Goal: Task Accomplishment & Management: Use online tool/utility

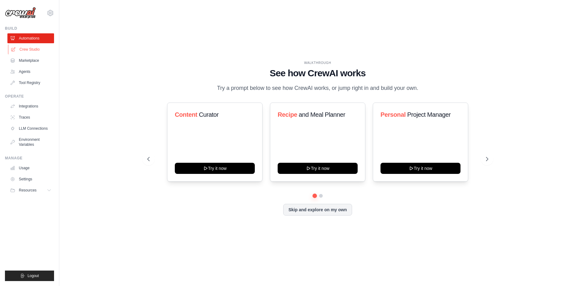
click at [22, 52] on link "Crew Studio" at bounding box center [31, 50] width 47 height 10
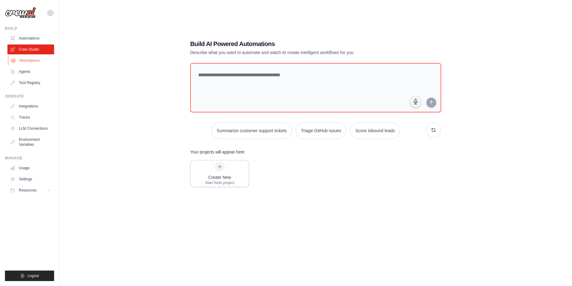
click at [32, 62] on link "Marketplace" at bounding box center [31, 61] width 47 height 10
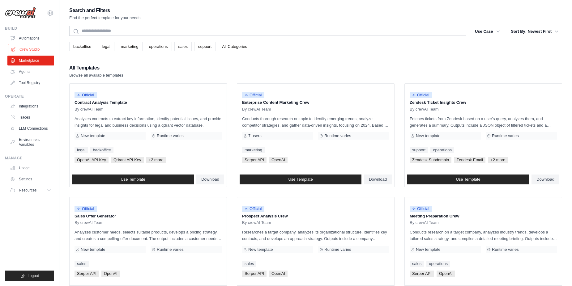
click at [23, 50] on link "Crew Studio" at bounding box center [31, 50] width 47 height 10
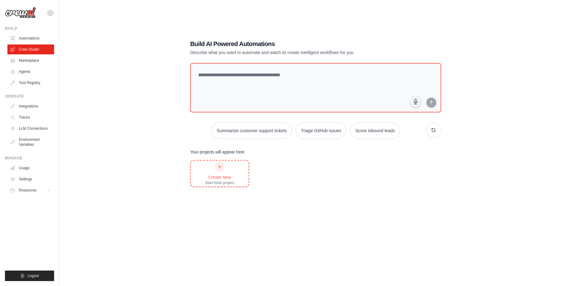
click at [221, 171] on div at bounding box center [220, 167] width 10 height 10
click at [38, 109] on link "Integrations" at bounding box center [31, 106] width 47 height 10
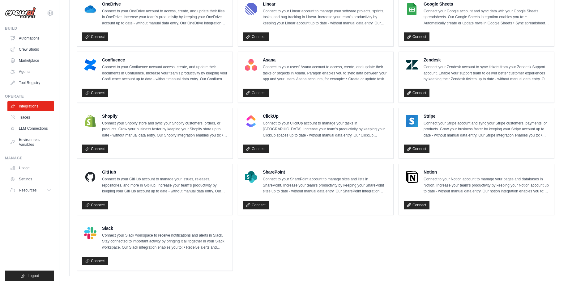
scroll to position [366, 0]
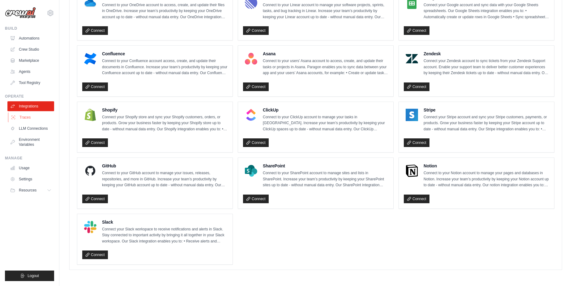
click at [33, 119] on link "Traces" at bounding box center [31, 118] width 47 height 10
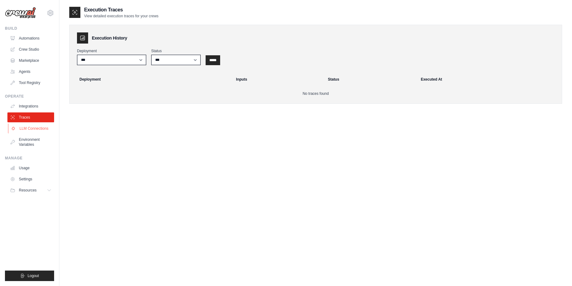
click at [37, 132] on link "LLM Connections" at bounding box center [31, 129] width 47 height 10
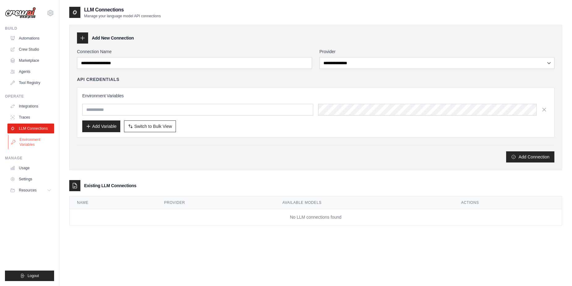
click at [26, 144] on link "Environment Variables" at bounding box center [31, 142] width 47 height 15
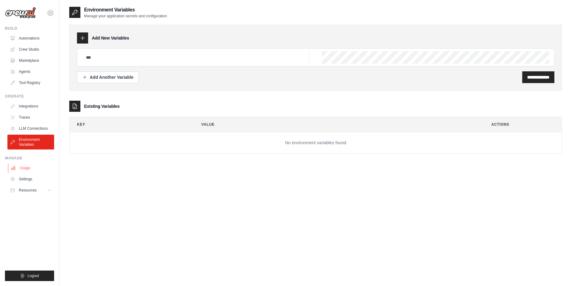
click at [21, 169] on link "Usage" at bounding box center [31, 168] width 47 height 10
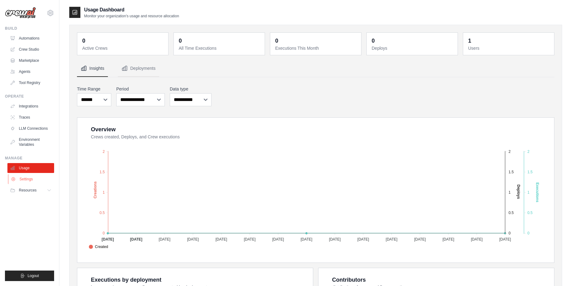
click at [19, 179] on link "Settings" at bounding box center [31, 179] width 47 height 10
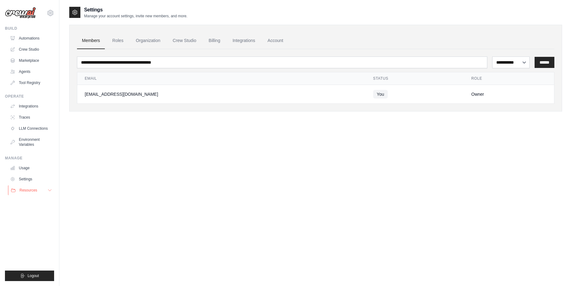
click at [26, 186] on button "Resources" at bounding box center [31, 190] width 47 height 10
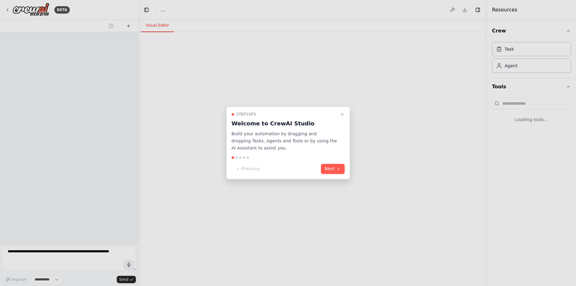
select select "****"
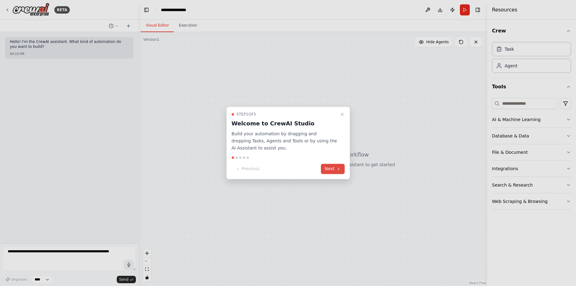
click at [331, 169] on button "Next" at bounding box center [333, 169] width 24 height 10
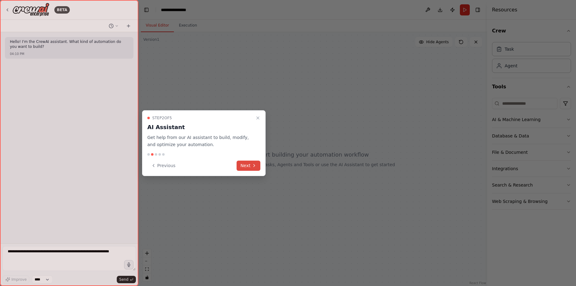
click at [253, 165] on icon at bounding box center [254, 165] width 5 height 5
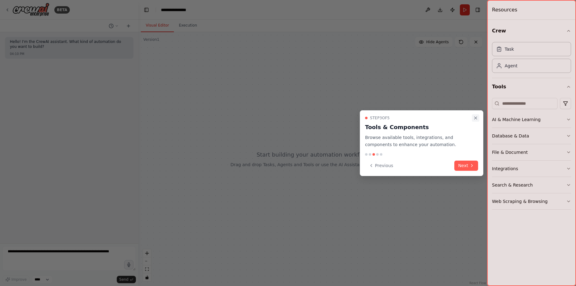
click at [475, 117] on icon "Close walkthrough" at bounding box center [476, 118] width 5 height 5
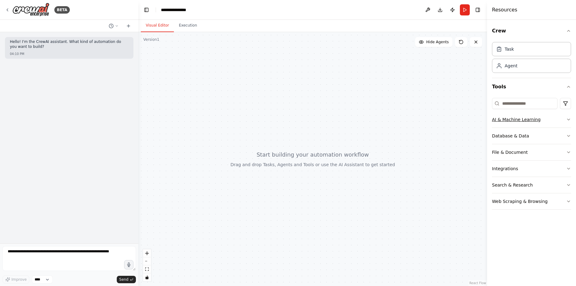
click at [546, 119] on button "AI & Machine Learning" at bounding box center [531, 120] width 79 height 16
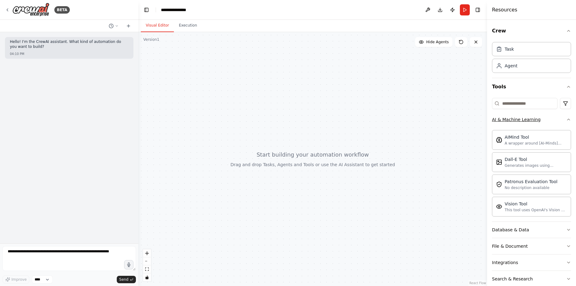
click at [567, 122] on icon "button" at bounding box center [569, 119] width 5 height 5
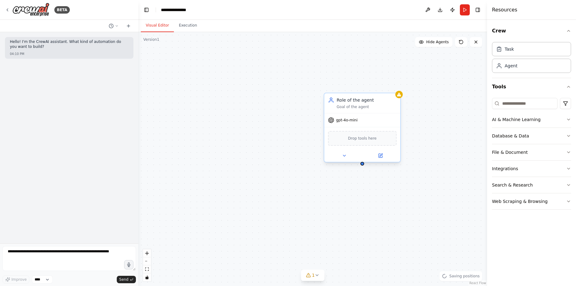
click at [376, 138] on div "Drop tools here" at bounding box center [362, 138] width 69 height 15
click at [346, 155] on icon at bounding box center [344, 155] width 2 height 1
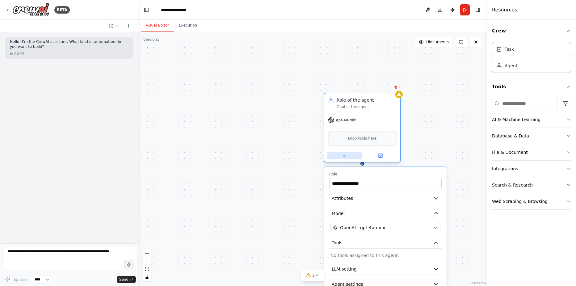
click at [346, 155] on icon at bounding box center [344, 155] width 5 height 5
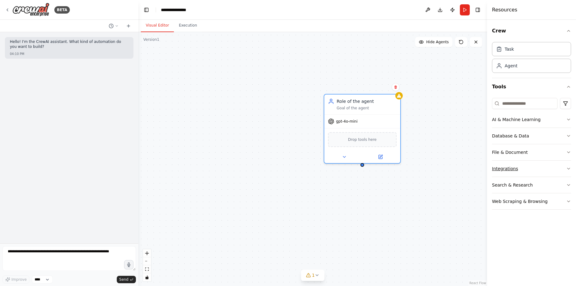
click at [509, 168] on div "Integrations" at bounding box center [505, 169] width 26 height 6
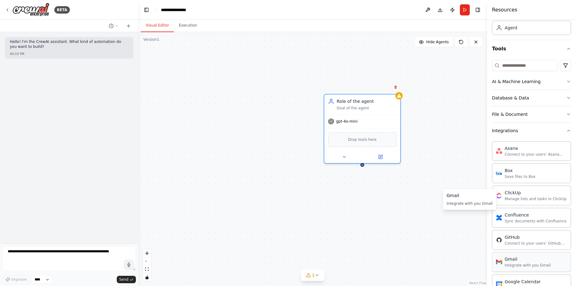
scroll to position [35, 0]
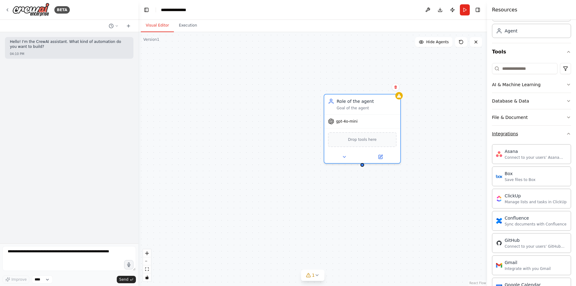
click at [567, 136] on icon "button" at bounding box center [569, 133] width 5 height 5
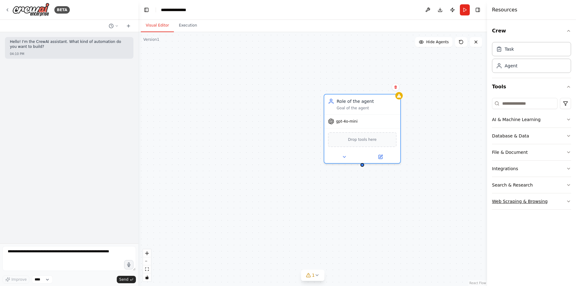
click at [553, 205] on button "Web Scraping & Browsing" at bounding box center [531, 201] width 79 height 16
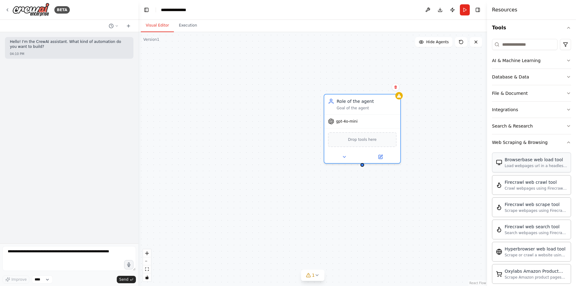
scroll to position [56, 0]
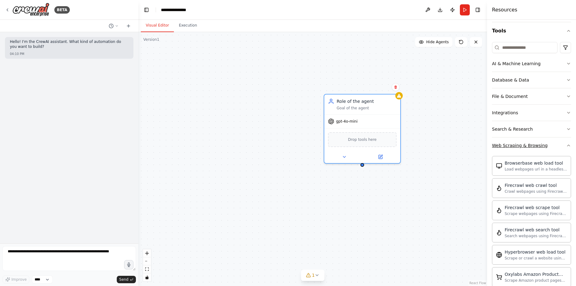
click at [549, 148] on button "Web Scraping & Browsing" at bounding box center [531, 146] width 79 height 16
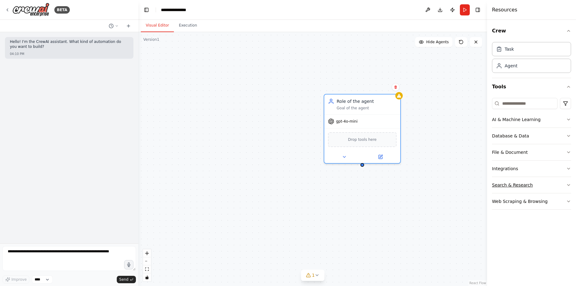
click at [529, 181] on button "Search & Research" at bounding box center [531, 185] width 79 height 16
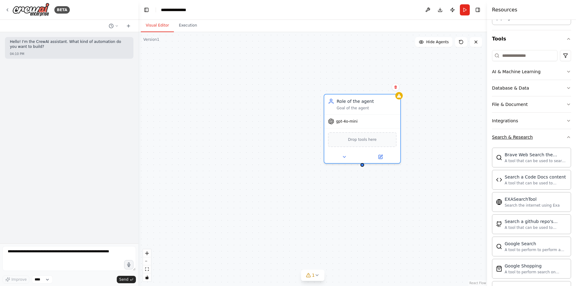
scroll to position [34, 0]
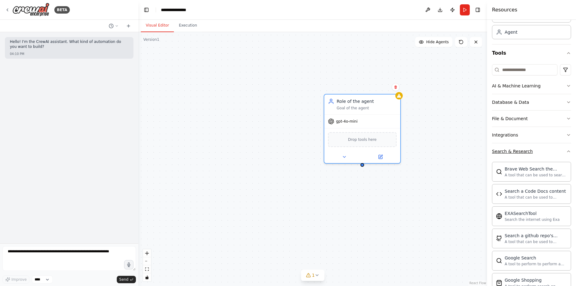
click at [511, 152] on div "Search & Research" at bounding box center [512, 151] width 41 height 6
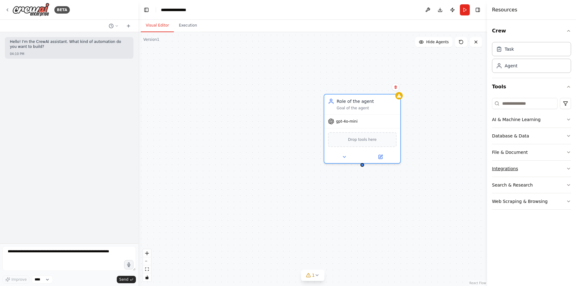
click at [504, 168] on div "Integrations" at bounding box center [505, 169] width 26 height 6
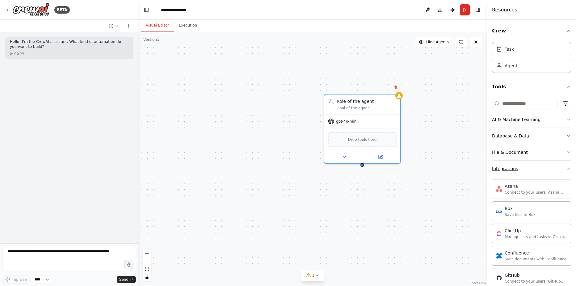
click at [504, 168] on div "Integrations" at bounding box center [505, 169] width 26 height 6
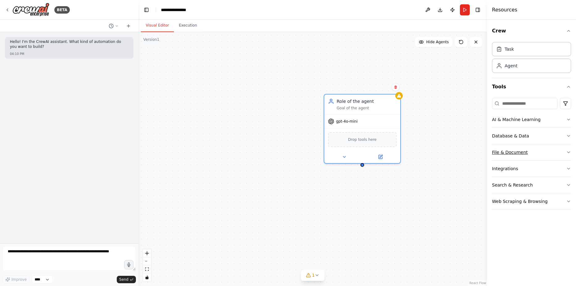
click at [506, 153] on div "File & Document" at bounding box center [510, 152] width 36 height 6
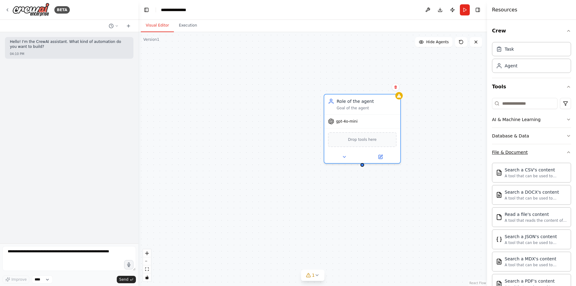
click at [506, 153] on div "File & Document" at bounding box center [510, 152] width 36 height 6
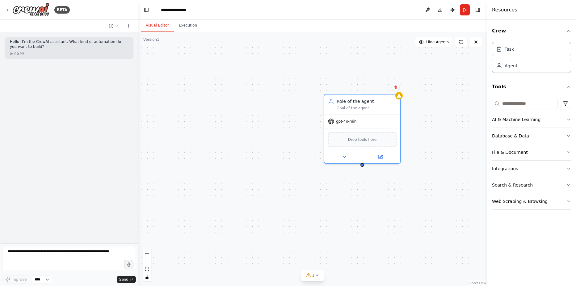
click at [506, 138] on div "Database & Data" at bounding box center [510, 136] width 37 height 6
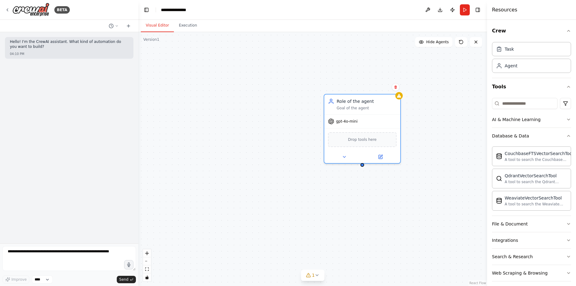
click at [510, 146] on div "CouchbaseFTSVectorSearchTool A tool to search the Couchbase database for releva…" at bounding box center [531, 177] width 79 height 67
click at [508, 139] on button "Database & Data" at bounding box center [531, 136] width 79 height 16
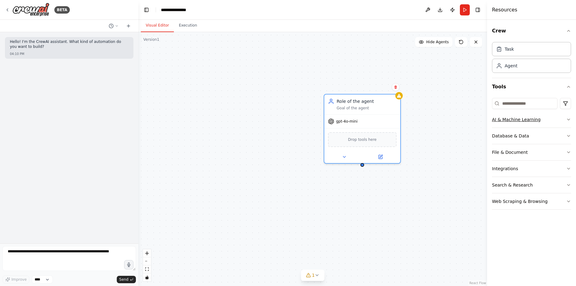
click at [518, 118] on div "AI & Machine Learning" at bounding box center [516, 120] width 49 height 6
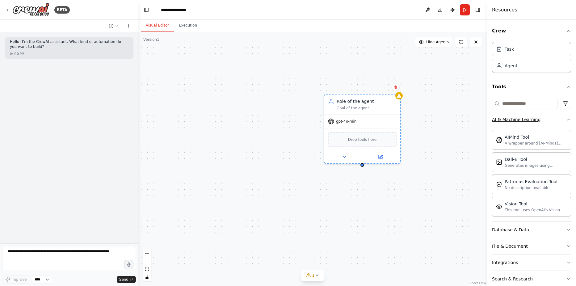
click at [567, 117] on icon "button" at bounding box center [569, 119] width 5 height 5
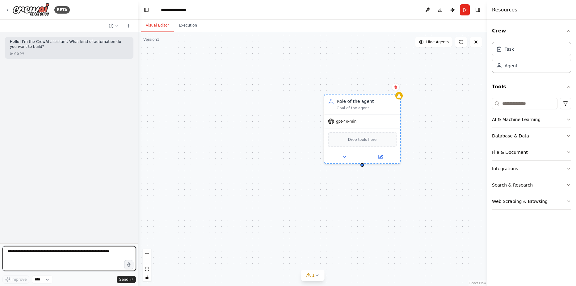
click at [73, 255] on textarea at bounding box center [69, 258] width 134 height 25
type textarea "**"
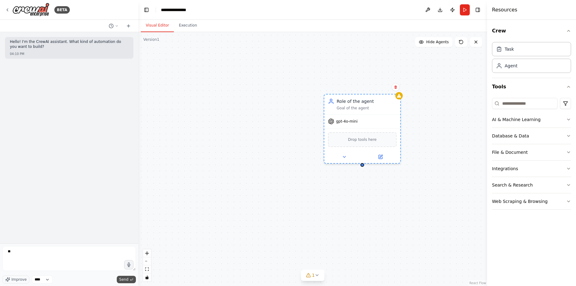
click at [122, 280] on span "Send" at bounding box center [123, 279] width 9 height 5
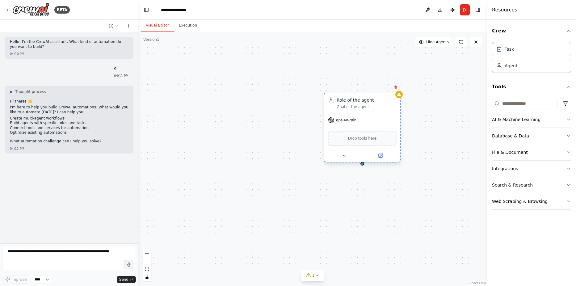
click at [364, 134] on div "Drop tools here" at bounding box center [362, 138] width 69 height 15
click at [353, 142] on div "Drop tools here" at bounding box center [362, 138] width 69 height 15
click at [346, 155] on icon at bounding box center [344, 155] width 2 height 1
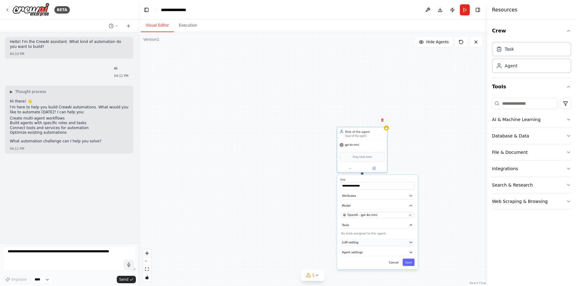
click at [389, 243] on button "LLM setting" at bounding box center [378, 242] width 74 height 7
click at [411, 242] on icon "button" at bounding box center [411, 242] width 2 height 1
click at [410, 242] on icon "button" at bounding box center [411, 242] width 4 height 4
click at [412, 244] on icon "button" at bounding box center [411, 242] width 4 height 4
click at [411, 250] on button "Agent settings" at bounding box center [378, 252] width 74 height 7
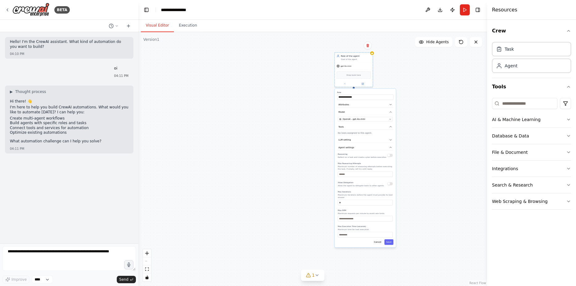
drag, startPoint x: 393, startPoint y: 256, endPoint x: 364, endPoint y: 144, distance: 115.4
click at [369, 152] on div "Reasoning Reflect on a task and create a plan before execution" at bounding box center [362, 155] width 49 height 6
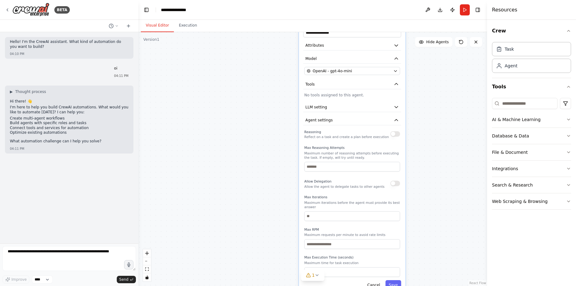
click at [452, 156] on div "**********" at bounding box center [312, 159] width 349 height 254
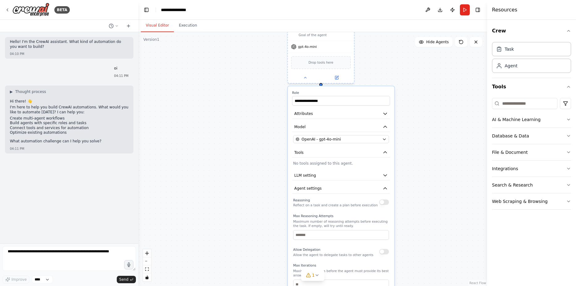
drag, startPoint x: 426, startPoint y: 149, endPoint x: 424, endPoint y: 218, distance: 68.6
click at [424, 218] on div "**********" at bounding box center [312, 159] width 349 height 254
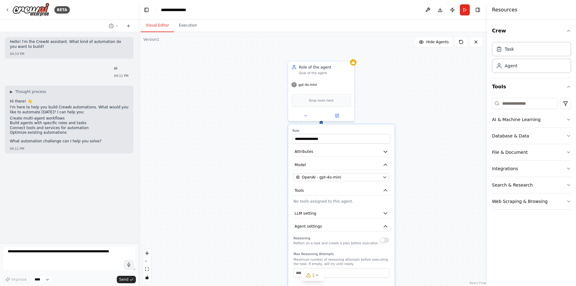
drag, startPoint x: 328, startPoint y: 130, endPoint x: 330, endPoint y: 127, distance: 3.2
click at [328, 129] on label "Role" at bounding box center [342, 131] width 98 height 4
click at [386, 225] on icon "button" at bounding box center [385, 226] width 5 height 5
click at [427, 161] on div "**********" at bounding box center [312, 159] width 349 height 254
click at [307, 115] on icon at bounding box center [306, 115] width 4 height 4
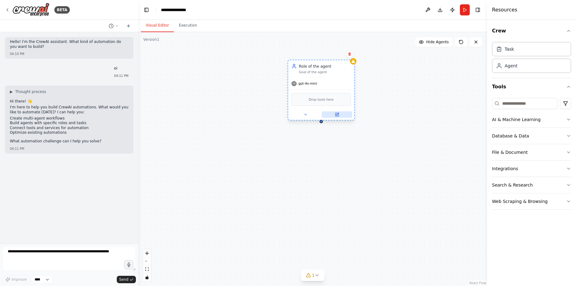
click at [339, 113] on icon at bounding box center [338, 114] width 2 height 2
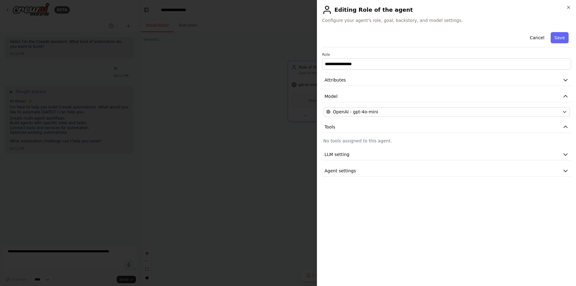
click at [570, 4] on div "**********" at bounding box center [446, 143] width 259 height 286
click at [571, 6] on icon "button" at bounding box center [569, 7] width 5 height 5
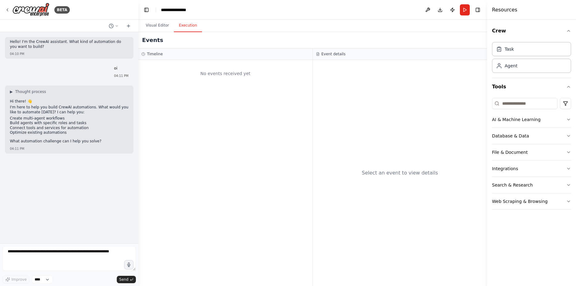
click at [185, 29] on button "Execution" at bounding box center [188, 25] width 28 height 13
click at [160, 29] on button "Visual Editor" at bounding box center [157, 25] width 33 height 13
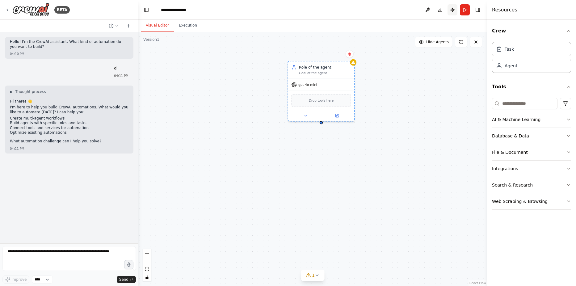
click at [453, 13] on button "Publish" at bounding box center [453, 9] width 10 height 11
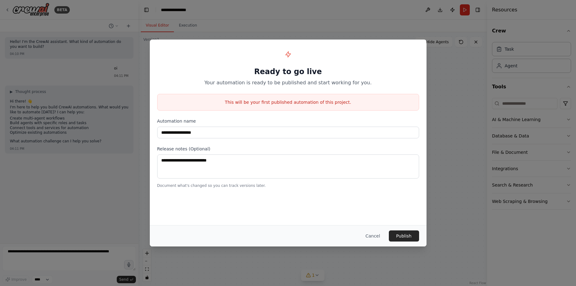
click at [447, 203] on div "**********" at bounding box center [288, 143] width 576 height 286
click at [374, 236] on button "Cancel" at bounding box center [373, 236] width 24 height 11
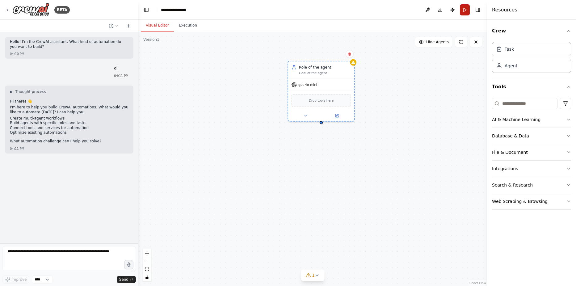
click at [464, 8] on button "Run" at bounding box center [465, 9] width 10 height 11
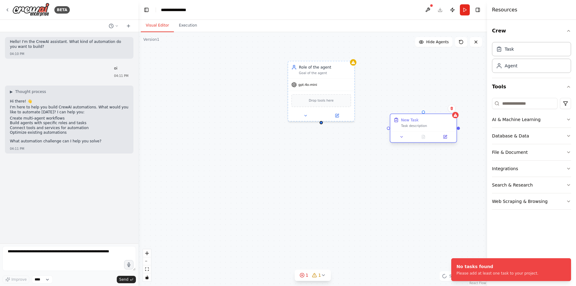
drag, startPoint x: 435, startPoint y: 139, endPoint x: 423, endPoint y: 122, distance: 20.8
click at [423, 122] on div "New Task Task description" at bounding box center [424, 122] width 66 height 17
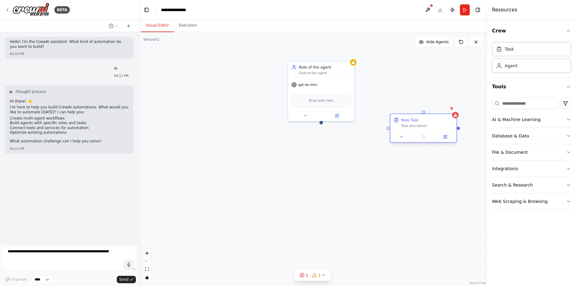
click at [409, 125] on div "Task description" at bounding box center [428, 126] width 52 height 4
click at [402, 138] on icon at bounding box center [402, 137] width 4 height 4
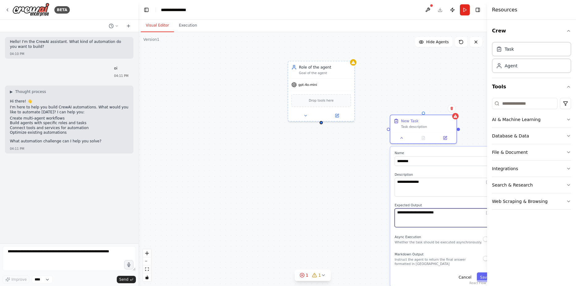
click at [458, 217] on textarea "**********" at bounding box center [444, 218] width 98 height 19
click at [378, 208] on div "**********" at bounding box center [312, 159] width 349 height 254
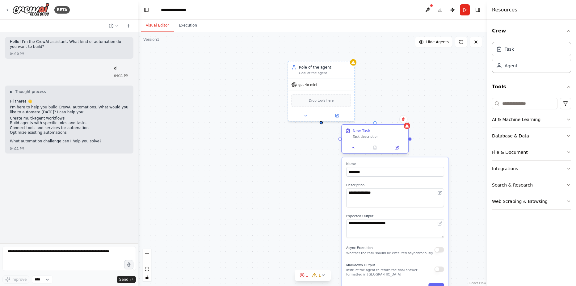
drag, startPoint x: 420, startPoint y: 129, endPoint x: 367, endPoint y: 142, distance: 54.5
click at [367, 142] on div "New Task Task description" at bounding box center [375, 138] width 67 height 29
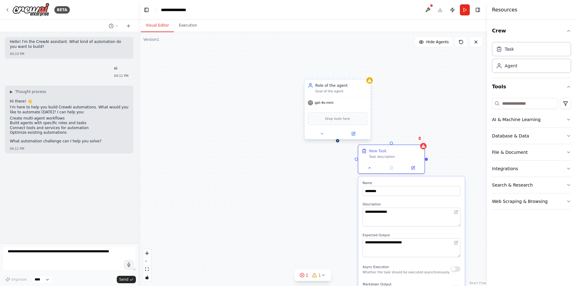
drag, startPoint x: 320, startPoint y: 124, endPoint x: 337, endPoint y: 143, distance: 25.2
click at [337, 143] on div "**********" at bounding box center [312, 159] width 349 height 254
drag, startPoint x: 339, startPoint y: 141, endPoint x: 359, endPoint y: 159, distance: 27.3
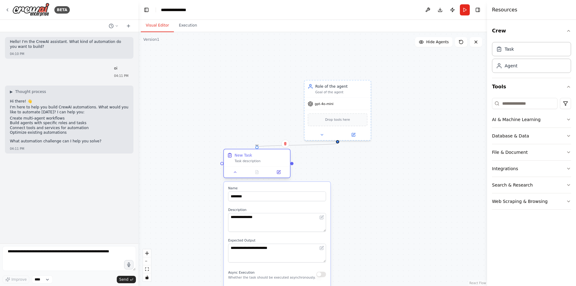
drag, startPoint x: 391, startPoint y: 163, endPoint x: 266, endPoint y: 165, distance: 124.6
click at [266, 165] on div "New Task Task description" at bounding box center [257, 157] width 66 height 17
click at [234, 173] on icon at bounding box center [235, 172] width 4 height 4
click at [345, 119] on span "Drop tools here" at bounding box center [337, 118] width 25 height 5
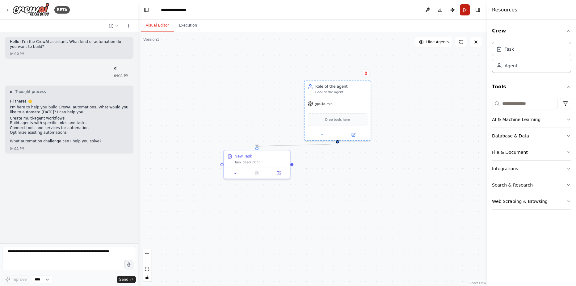
click at [461, 11] on button "Run" at bounding box center [465, 9] width 10 height 11
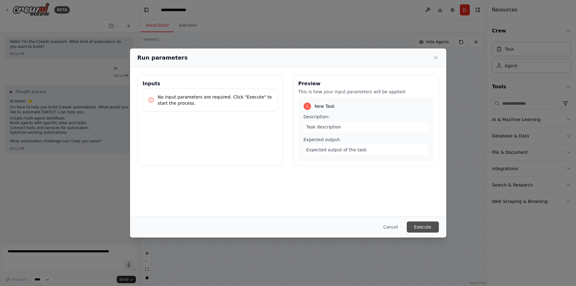
click at [428, 228] on button "Execute" at bounding box center [423, 227] width 32 height 11
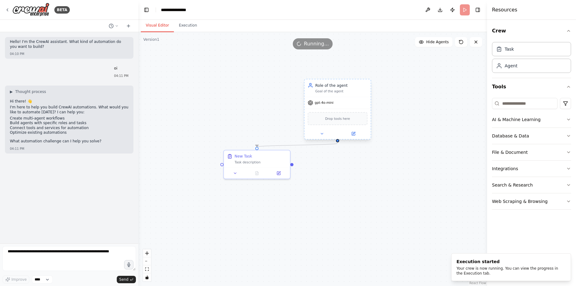
click at [330, 104] on span "gpt-4o-mini" at bounding box center [324, 103] width 19 height 4
click at [347, 111] on div "Drop tools here" at bounding box center [338, 119] width 66 height 20
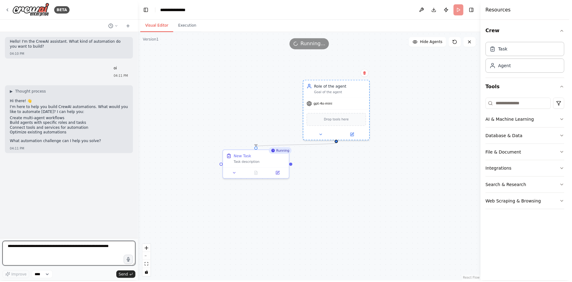
click at [87, 256] on div "**********" at bounding box center [286, 141] width 572 height 282
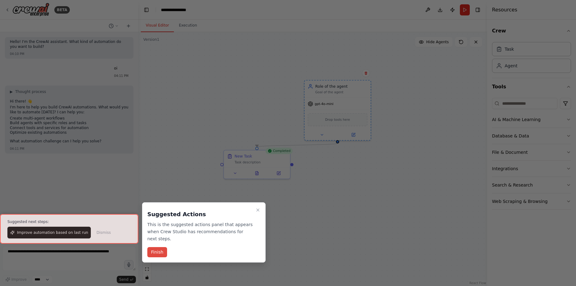
click at [159, 249] on button "Finish" at bounding box center [157, 252] width 20 height 10
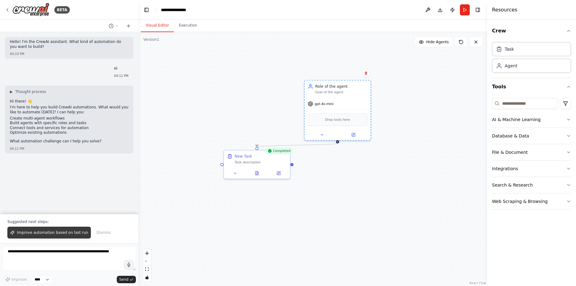
click at [53, 233] on span "Improve automation based on last run" at bounding box center [52, 232] width 71 height 5
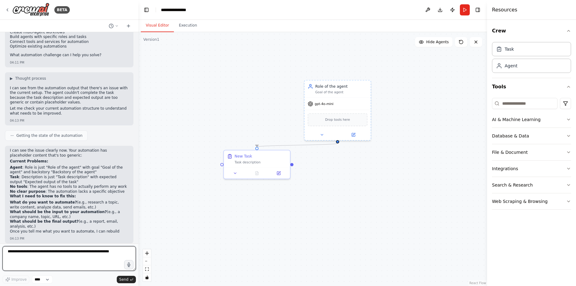
scroll to position [91, 0]
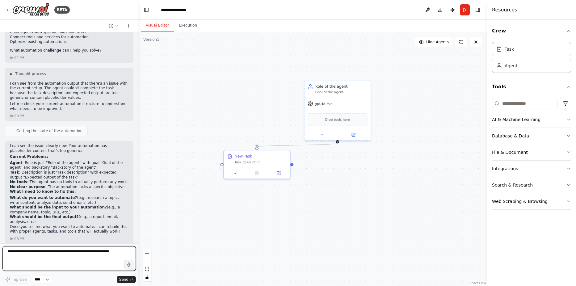
click at [69, 258] on textarea at bounding box center [69, 258] width 134 height 25
type textarea "**********"
click at [124, 282] on span "Send" at bounding box center [123, 279] width 9 height 5
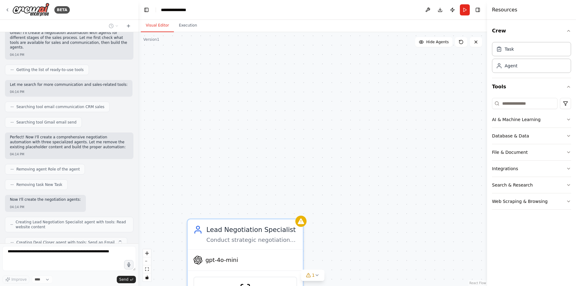
scroll to position [360, 0]
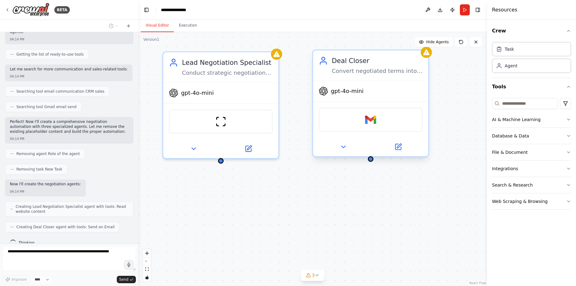
drag, startPoint x: 368, startPoint y: 249, endPoint x: 340, endPoint y: 85, distance: 166.8
click at [340, 83] on div "Lead Negotiation Specialist Conduct strategic negotiations with {prospect_name}…" at bounding box center [312, 159] width 349 height 254
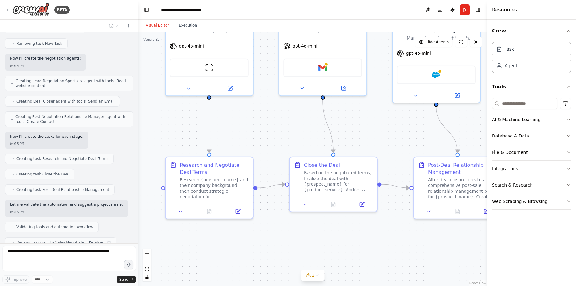
scroll to position [501, 0]
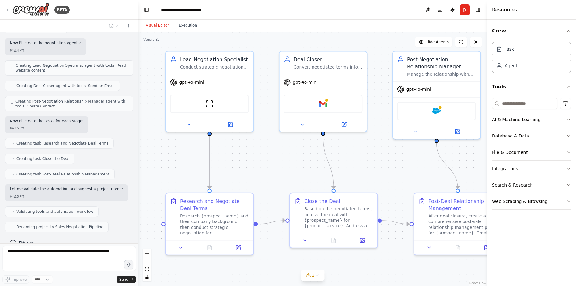
drag, startPoint x: 434, startPoint y: 205, endPoint x: 394, endPoint y: 172, distance: 52.2
click at [394, 172] on div ".deletable-edge-delete-btn { width: 20px; height: 20px; border: 0px solid #ffff…" at bounding box center [312, 159] width 349 height 254
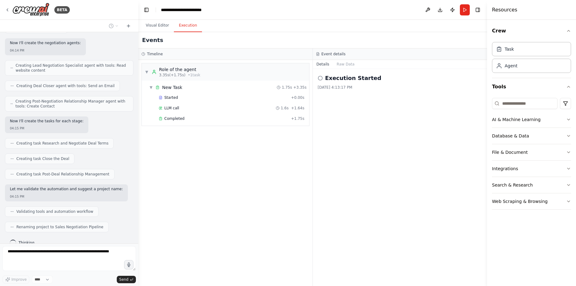
click at [182, 25] on button "Execution" at bounding box center [188, 25] width 28 height 13
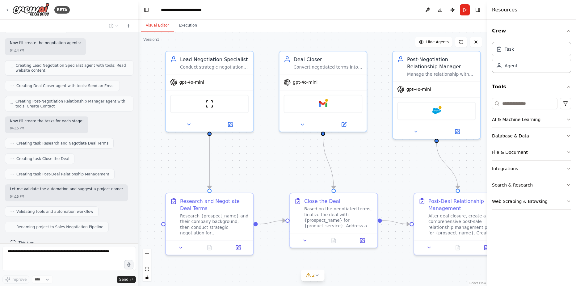
click at [159, 28] on button "Visual Editor" at bounding box center [157, 25] width 33 height 13
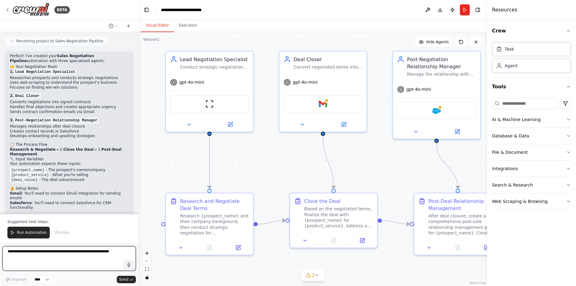
scroll to position [692, 0]
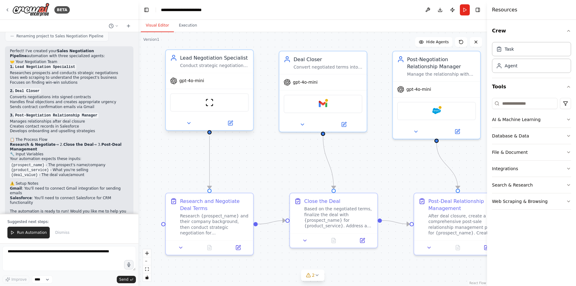
click at [223, 76] on div "gpt-4o-mini" at bounding box center [209, 81] width 87 height 16
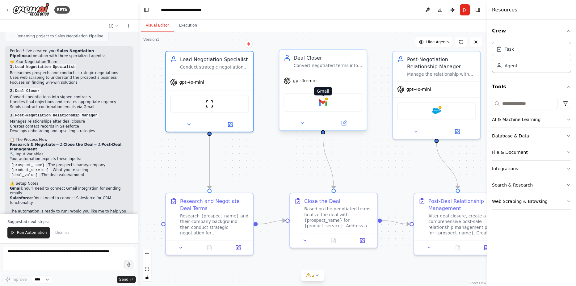
click at [326, 105] on img at bounding box center [323, 102] width 9 height 9
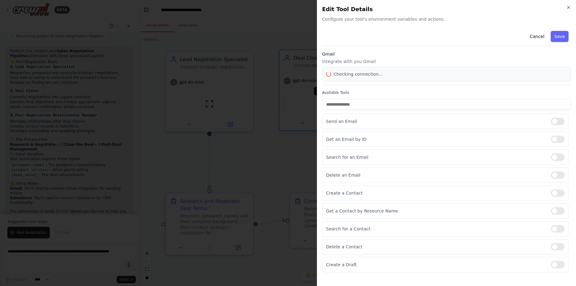
click at [326, 105] on div at bounding box center [288, 143] width 576 height 286
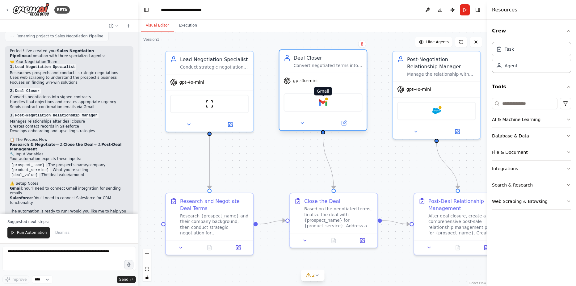
click at [326, 104] on img at bounding box center [323, 102] width 9 height 9
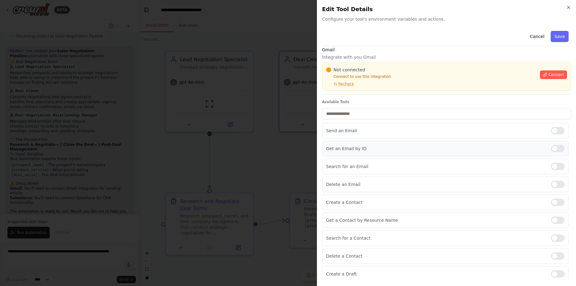
scroll to position [5, 0]
click at [269, 160] on div at bounding box center [288, 143] width 576 height 286
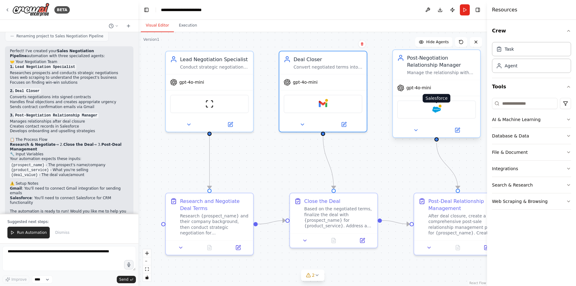
click at [440, 111] on img at bounding box center [437, 109] width 9 height 9
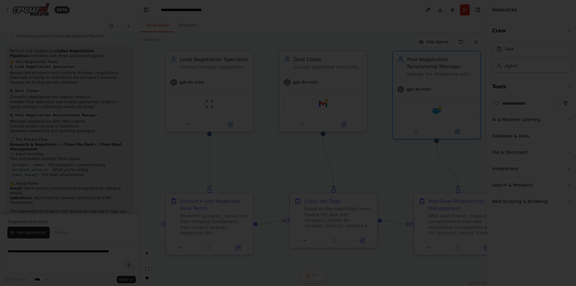
click at [250, 158] on div at bounding box center [288, 143] width 576 height 286
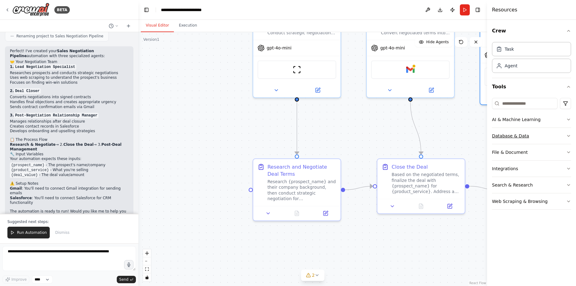
drag, startPoint x: 413, startPoint y: 168, endPoint x: 500, endPoint y: 134, distance: 94.0
click at [500, 134] on div "BETA Hello! I'm the CrewAI assistant. What kind of automation do you want to bu…" at bounding box center [288, 143] width 576 height 286
click at [309, 185] on div "Research {prospect_name} and their company background, then conduct strategic n…" at bounding box center [302, 189] width 69 height 23
click at [289, 183] on div "Research {prospect_name} and their company background, then conduct strategic n…" at bounding box center [302, 189] width 69 height 23
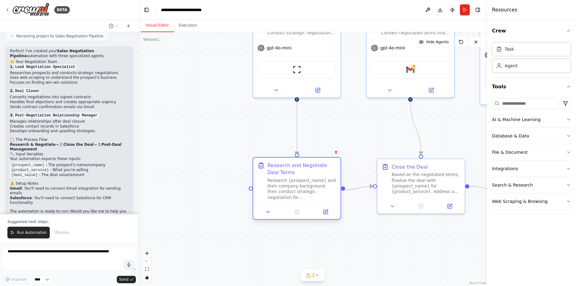
click at [289, 183] on div "Research {prospect_name} and their company background, then conduct strategic n…" at bounding box center [302, 189] width 69 height 23
click at [278, 167] on div "Research and Negotiate Deal Terms" at bounding box center [302, 169] width 69 height 14
click at [285, 198] on div "Research {prospect_name} and their company background, then conduct strategic n…" at bounding box center [302, 189] width 69 height 23
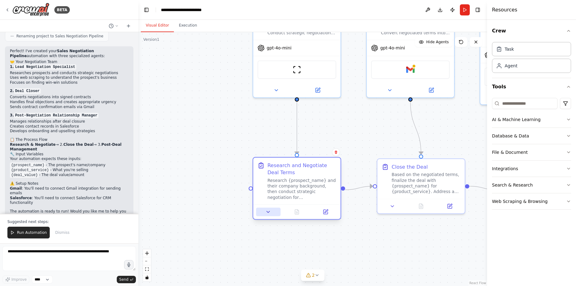
click at [269, 211] on icon at bounding box center [268, 212] width 3 height 2
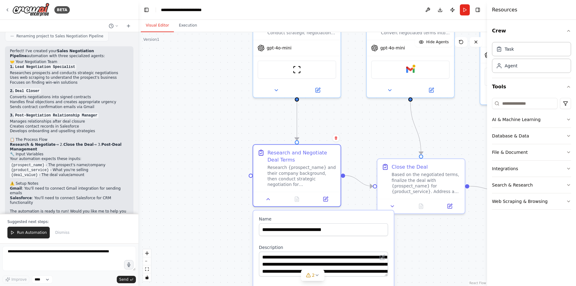
drag, startPoint x: 321, startPoint y: 258, endPoint x: 320, endPoint y: 239, distance: 19.2
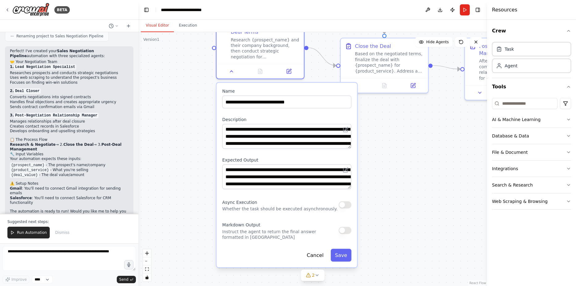
drag, startPoint x: 422, startPoint y: 261, endPoint x: 385, endPoint y: 142, distance: 124.7
click at [385, 142] on div ".deletable-edge-delete-btn { width: 20px; height: 20px; border: 0px solid #ffff…" at bounding box center [312, 159] width 349 height 254
click at [305, 106] on input "**********" at bounding box center [287, 102] width 129 height 13
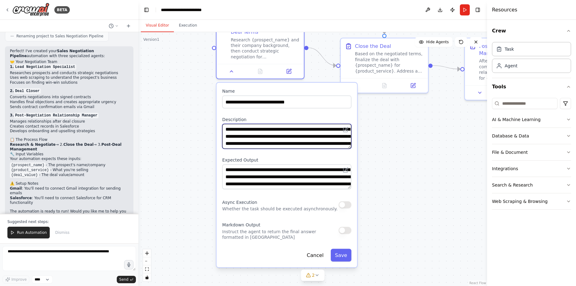
click at [288, 139] on textarea "**********" at bounding box center [287, 136] width 129 height 25
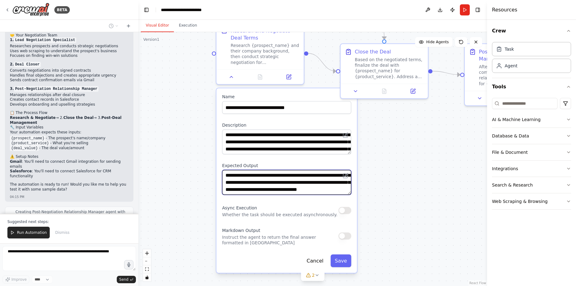
scroll to position [25, 0]
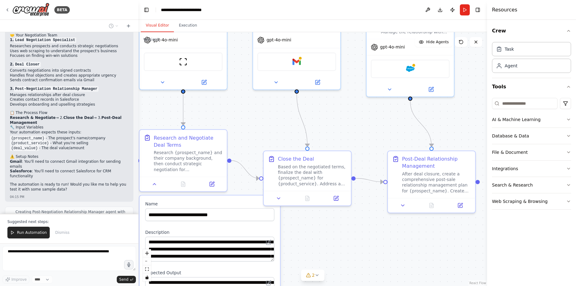
drag, startPoint x: 437, startPoint y: 147, endPoint x: 353, endPoint y: 245, distance: 129.4
click at [359, 254] on div ".deletable-edge-delete-btn { width: 20px; height: 20px; border: 0px solid #ffff…" at bounding box center [312, 159] width 349 height 254
click at [297, 173] on div "Based on the negotiated terms, finalize the deal with {prospect_name} for {prod…" at bounding box center [312, 174] width 69 height 23
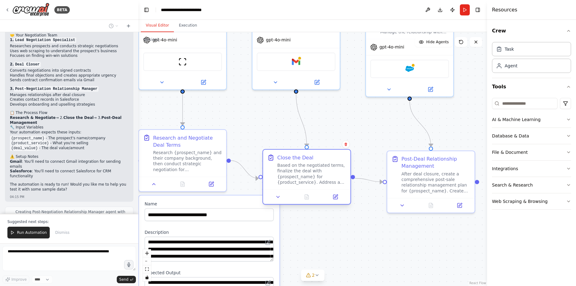
click at [302, 173] on div "Based on the negotiated terms, finalize the deal with {prospect_name} for {prod…" at bounding box center [312, 174] width 69 height 23
click at [282, 198] on button at bounding box center [278, 197] width 24 height 9
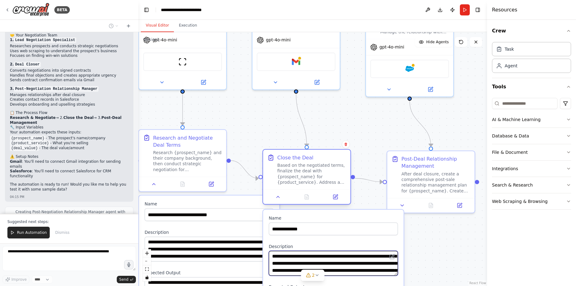
drag, startPoint x: 345, startPoint y: 251, endPoint x: 347, endPoint y: 203, distance: 48.3
click at [347, 203] on div "**********" at bounding box center [307, 179] width 89 height 56
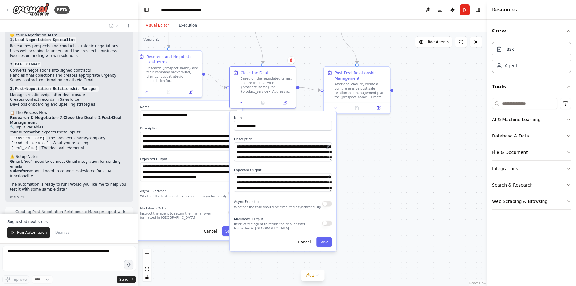
drag, startPoint x: 438, startPoint y: 271, endPoint x: 372, endPoint y: 168, distance: 122.7
click at [372, 168] on div ".deletable-edge-delete-btn { width: 20px; height: 20px; border: 0px solid #ffff…" at bounding box center [312, 159] width 349 height 254
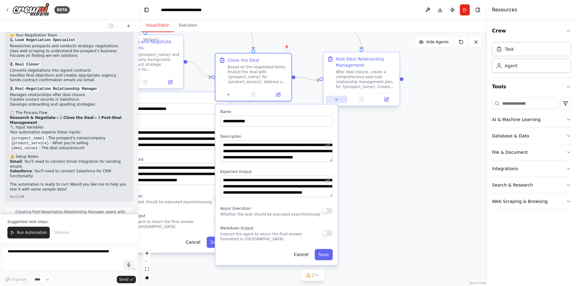
click at [338, 99] on icon at bounding box center [336, 99] width 5 height 5
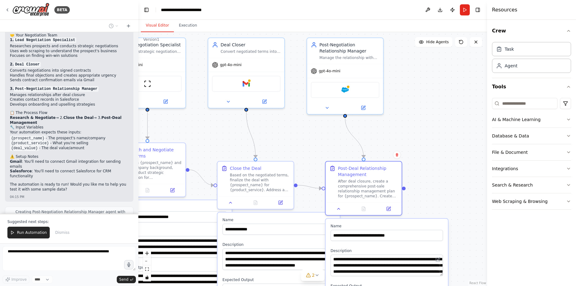
drag, startPoint x: 428, startPoint y: 88, endPoint x: 430, endPoint y: 202, distance: 113.5
click at [430, 202] on div ".deletable-edge-delete-btn { width: 20px; height: 20px; border: 0px solid #ffff…" at bounding box center [312, 159] width 349 height 254
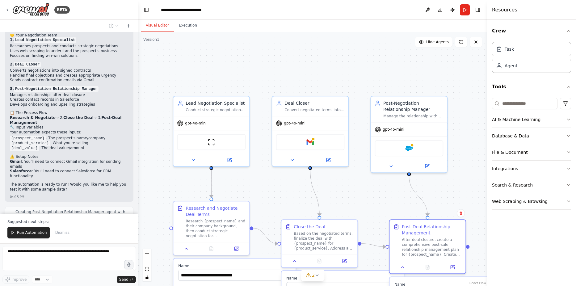
drag, startPoint x: 395, startPoint y: 133, endPoint x: 452, endPoint y: 179, distance: 73.2
click at [452, 179] on div ".deletable-edge-delete-btn { width: 20px; height: 20px; border: 0px solid #ffff…" at bounding box center [312, 159] width 349 height 254
click at [185, 33] on div ".deletable-edge-delete-btn { width: 20px; height: 20px; border: 0px solid #ffff…" at bounding box center [312, 159] width 349 height 254
click at [130, 26] on icon at bounding box center [128, 25] width 5 height 5
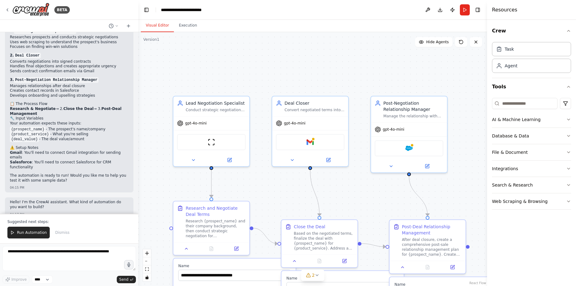
scroll to position [163, 0]
click at [33, 235] on span "Run Automation" at bounding box center [32, 232] width 30 height 5
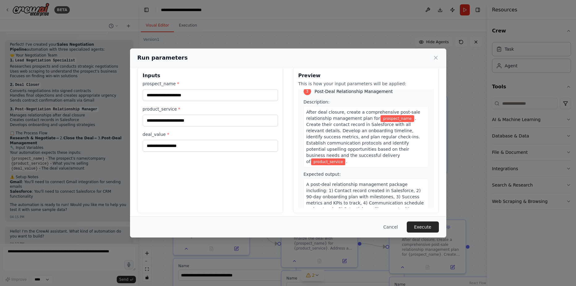
scroll to position [12, 0]
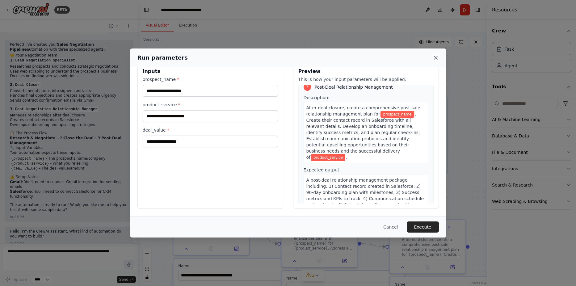
click at [434, 61] on icon at bounding box center [436, 58] width 6 height 6
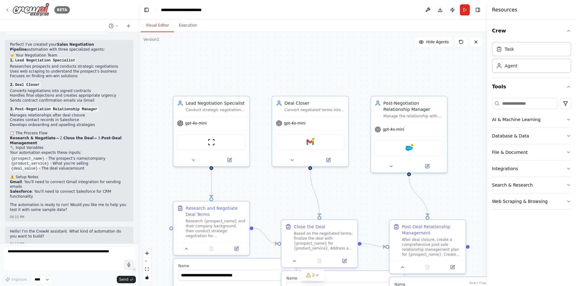
click at [33, 11] on img at bounding box center [30, 10] width 37 height 14
